Goal: Check status: Check status

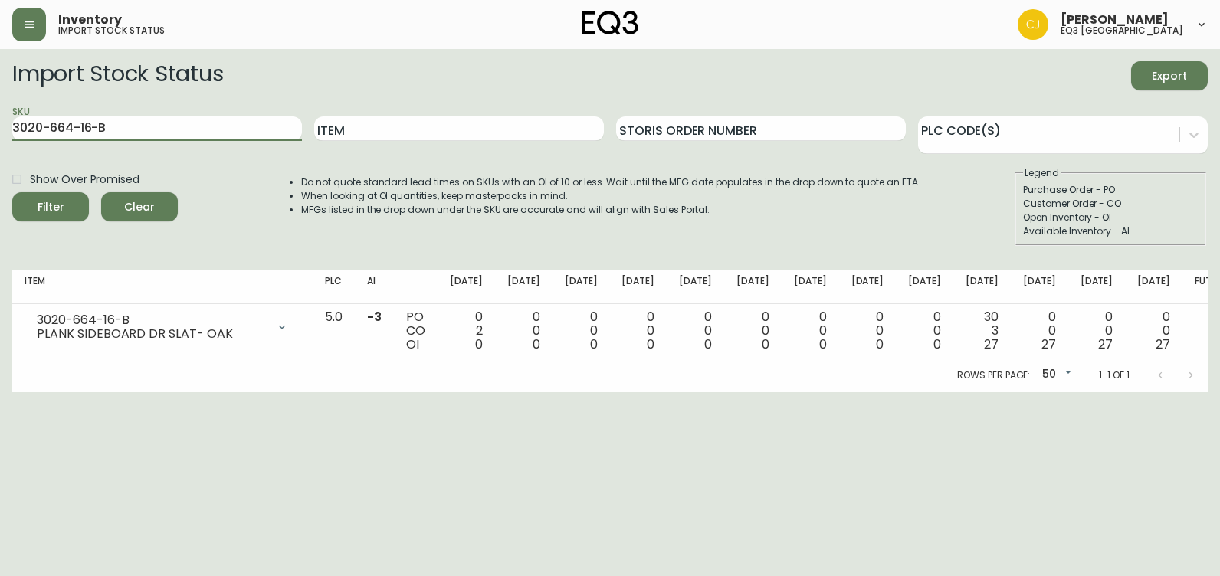
click at [0, 120] on html "Inventory import stock status [PERSON_NAME] eq3 [GEOGRAPHIC_DATA] Import Stock …" at bounding box center [610, 196] width 1220 height 393
click at [12, 192] on button "Filter" at bounding box center [50, 206] width 77 height 29
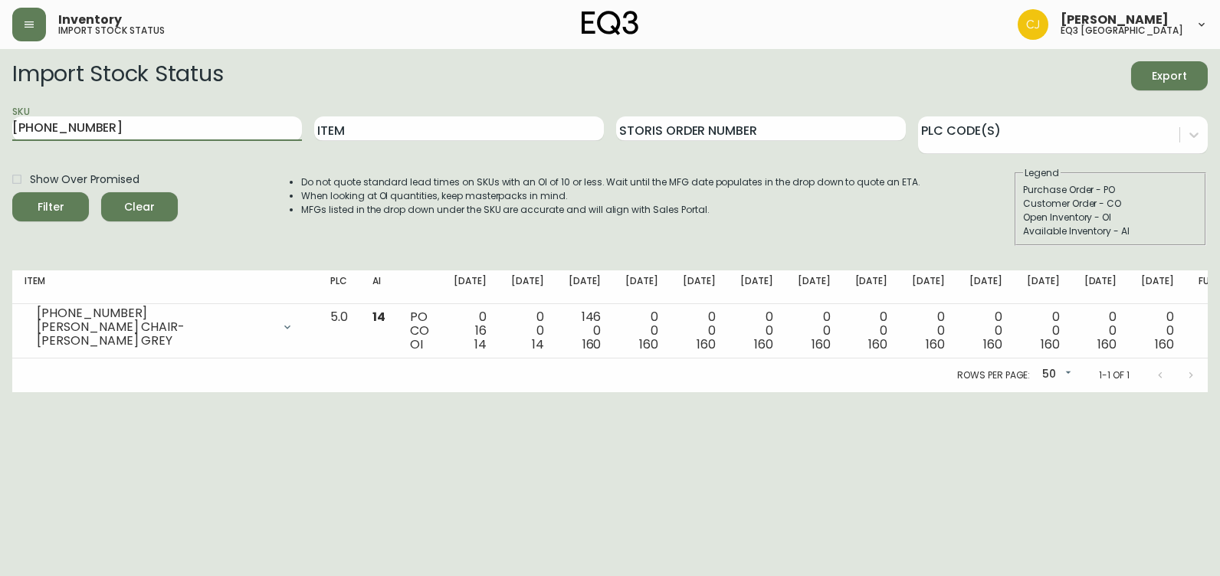
drag, startPoint x: 183, startPoint y: 128, endPoint x: -3, endPoint y: 84, distance: 191.5
click at [0, 84] on html "Inventory import stock status [PERSON_NAME] eq3 [GEOGRAPHIC_DATA] Import Stock …" at bounding box center [610, 196] width 1220 height 393
click at [241, 112] on div "SKU [PHONE_NUMBER]" at bounding box center [157, 129] width 290 height 50
drag, startPoint x: 89, startPoint y: 122, endPoint x: 0, endPoint y: 124, distance: 89.0
click at [0, 118] on html "Inventory import stock status [PERSON_NAME] eq3 [GEOGRAPHIC_DATA] Import Stock …" at bounding box center [610, 196] width 1220 height 393
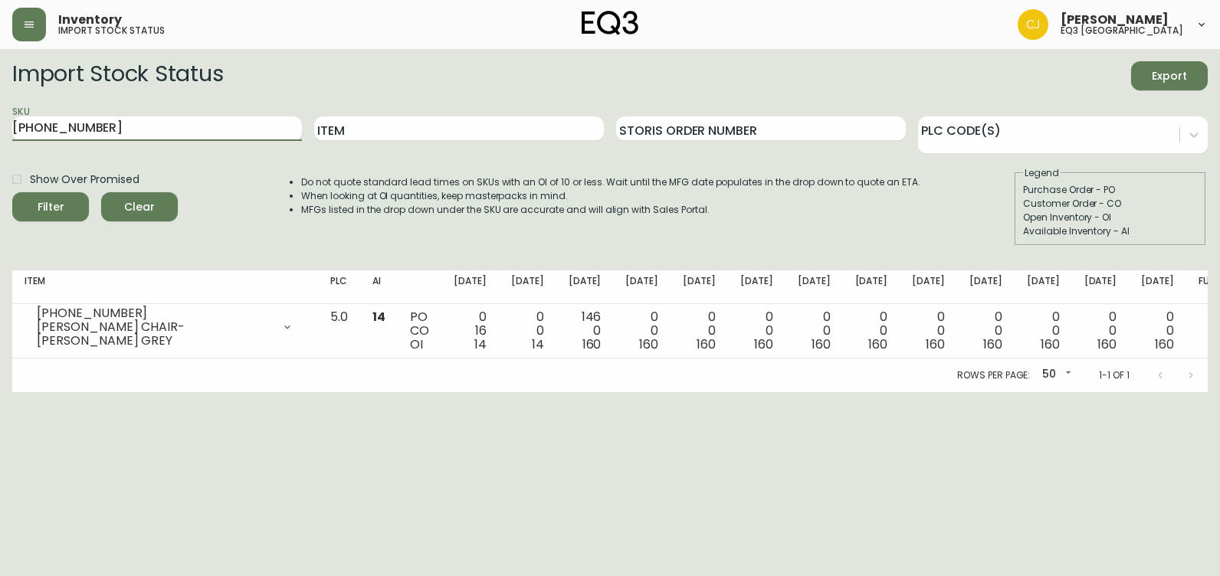
paste input "[PHONE_NUMBER]"
type input "[PHONE_NUMBER]"
click at [12, 192] on button "Filter" at bounding box center [50, 206] width 77 height 29
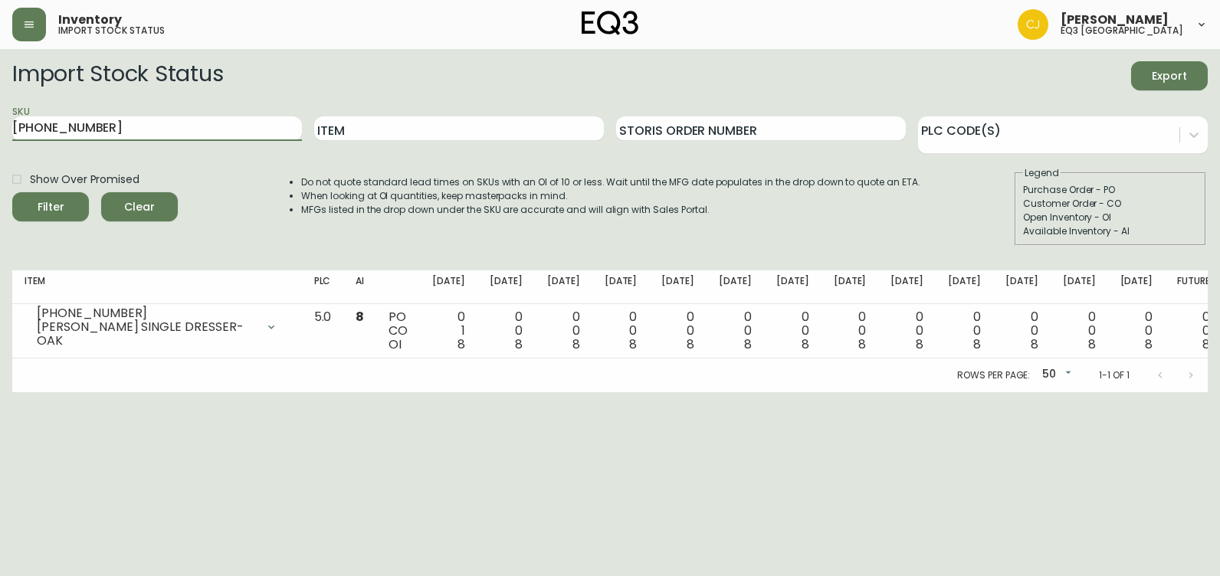
click at [583, 393] on html "Inventory import stock status [PERSON_NAME] eq3 [GEOGRAPHIC_DATA] Import Stock …" at bounding box center [610, 196] width 1220 height 393
